Goal: Task Accomplishment & Management: Manage account settings

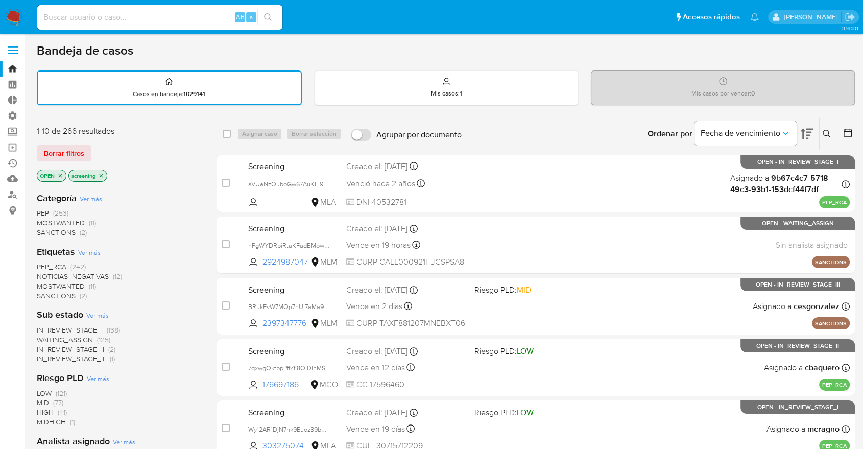
click at [97, 146] on div "Borrar filtros" at bounding box center [118, 153] width 163 height 16
click at [95, 149] on div "Borrar filtros" at bounding box center [118, 153] width 163 height 16
click at [94, 150] on div "Borrar filtros" at bounding box center [118, 153] width 163 height 16
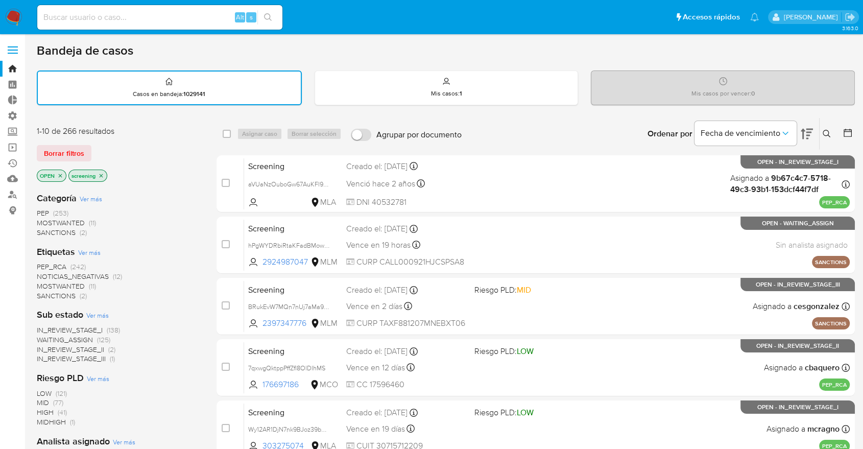
click at [95, 150] on div "Borrar filtros" at bounding box center [118, 153] width 163 height 16
click at [595, 57] on div "Bandeja de casos" at bounding box center [446, 50] width 818 height 15
click at [607, 56] on div "Bandeja de casos" at bounding box center [446, 50] width 818 height 15
click at [597, 53] on div "Bandeja de casos" at bounding box center [446, 50] width 818 height 15
click at [619, 54] on div "Bandeja de casos" at bounding box center [446, 50] width 818 height 15
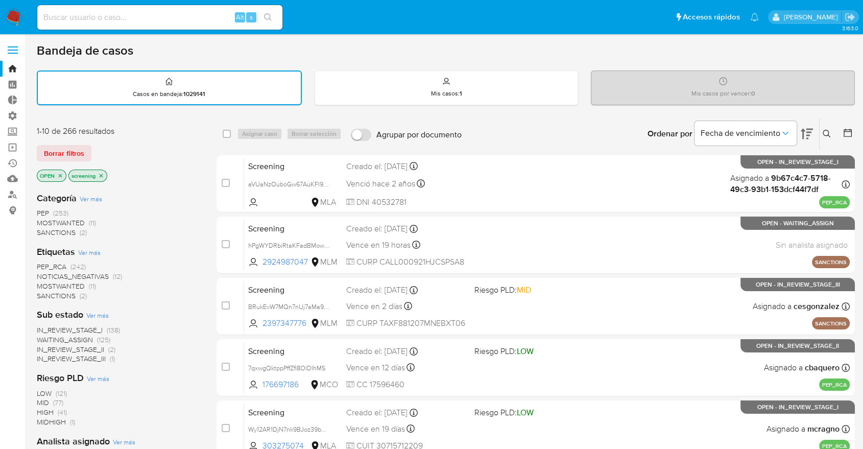
click at [619, 54] on div "Bandeja de casos" at bounding box center [446, 50] width 818 height 15
click at [91, 154] on div "Borrar filtros" at bounding box center [118, 153] width 163 height 16
